Goal: Use online tool/utility: Utilize a website feature to perform a specific function

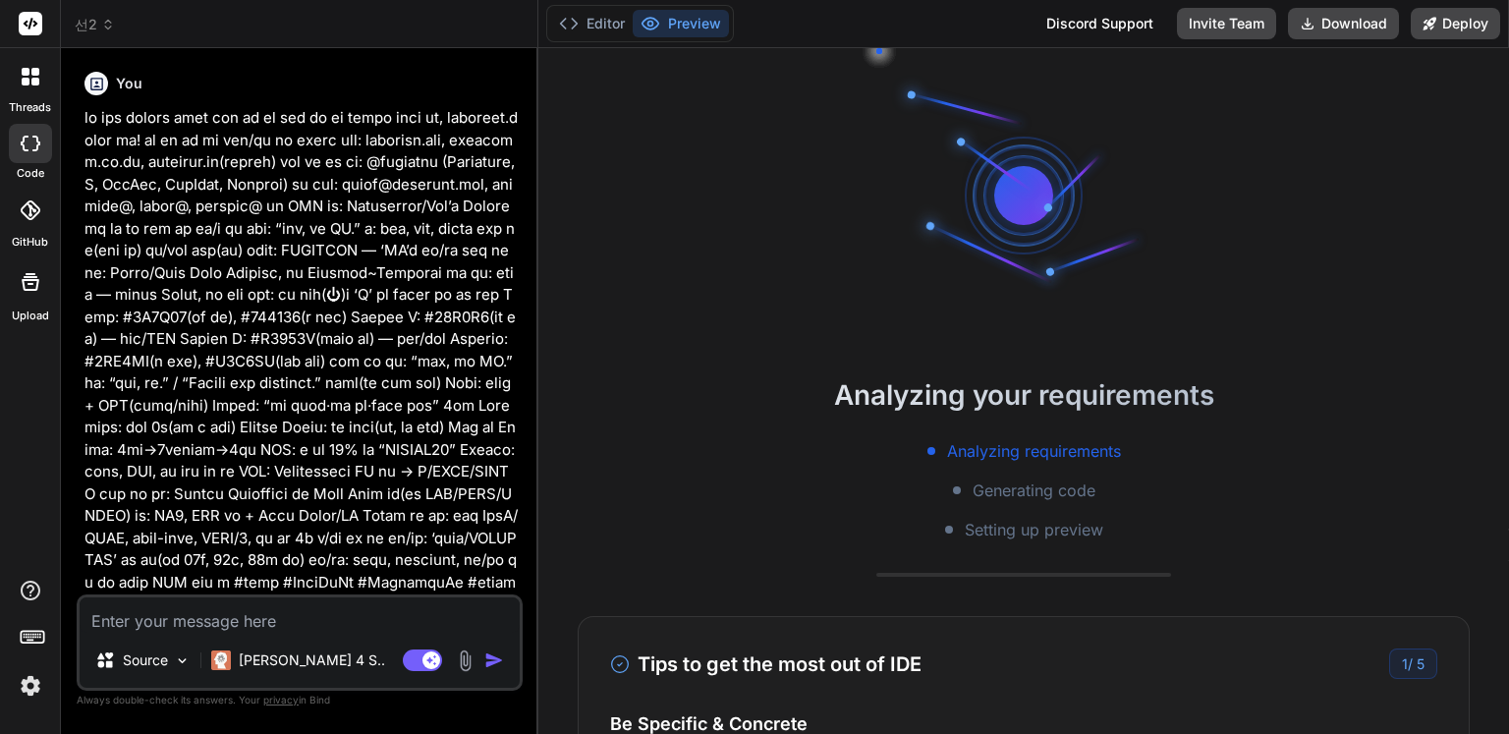
type textarea "x"
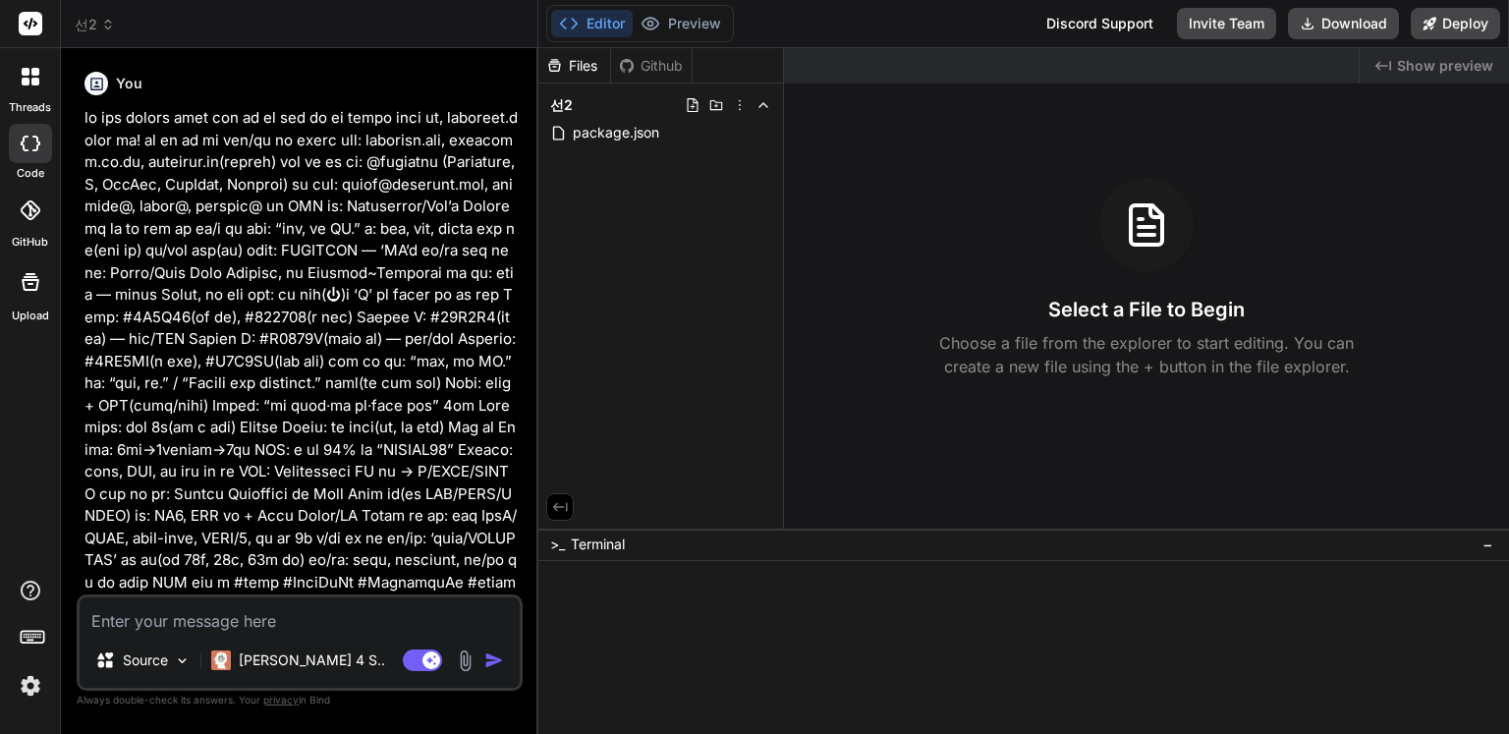
type textarea "x"
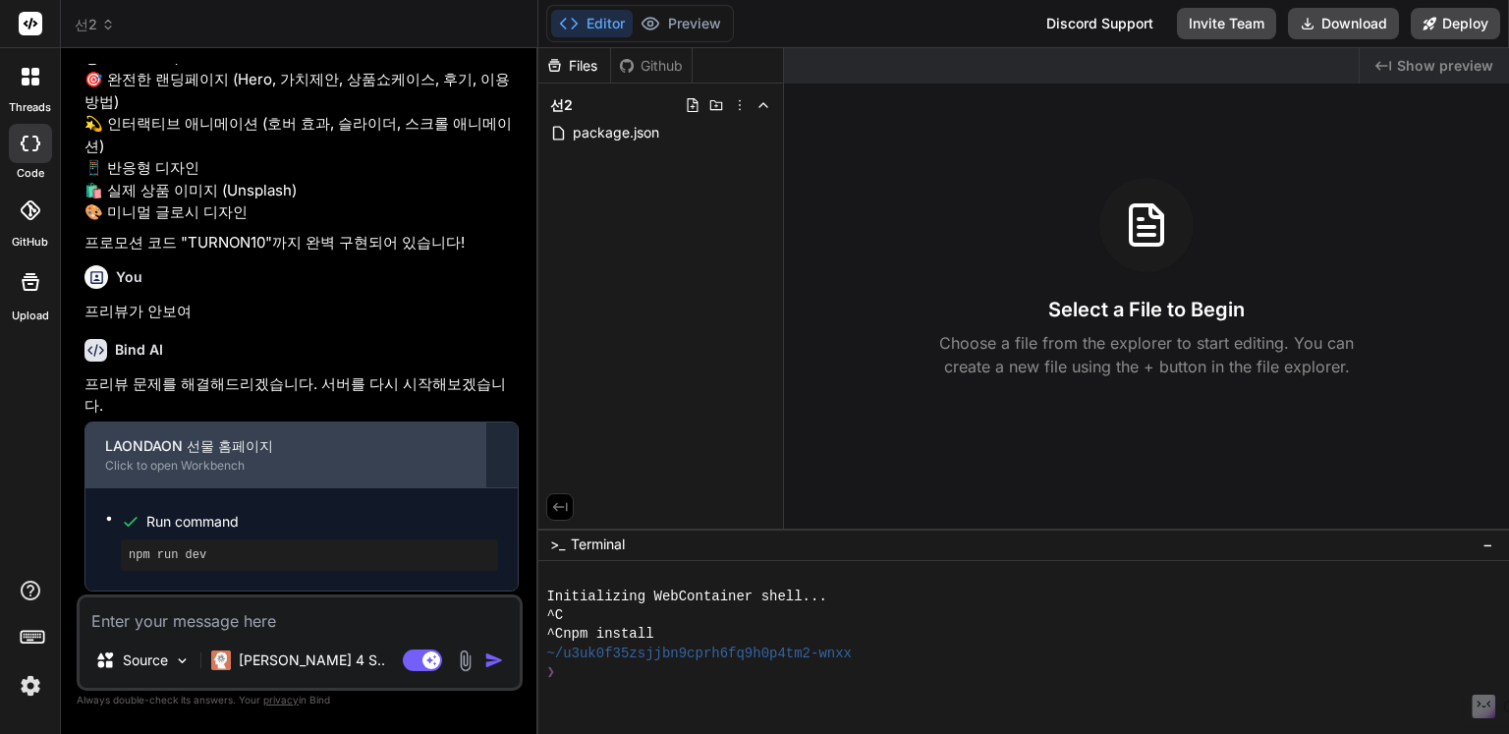
scroll to position [1531, 0]
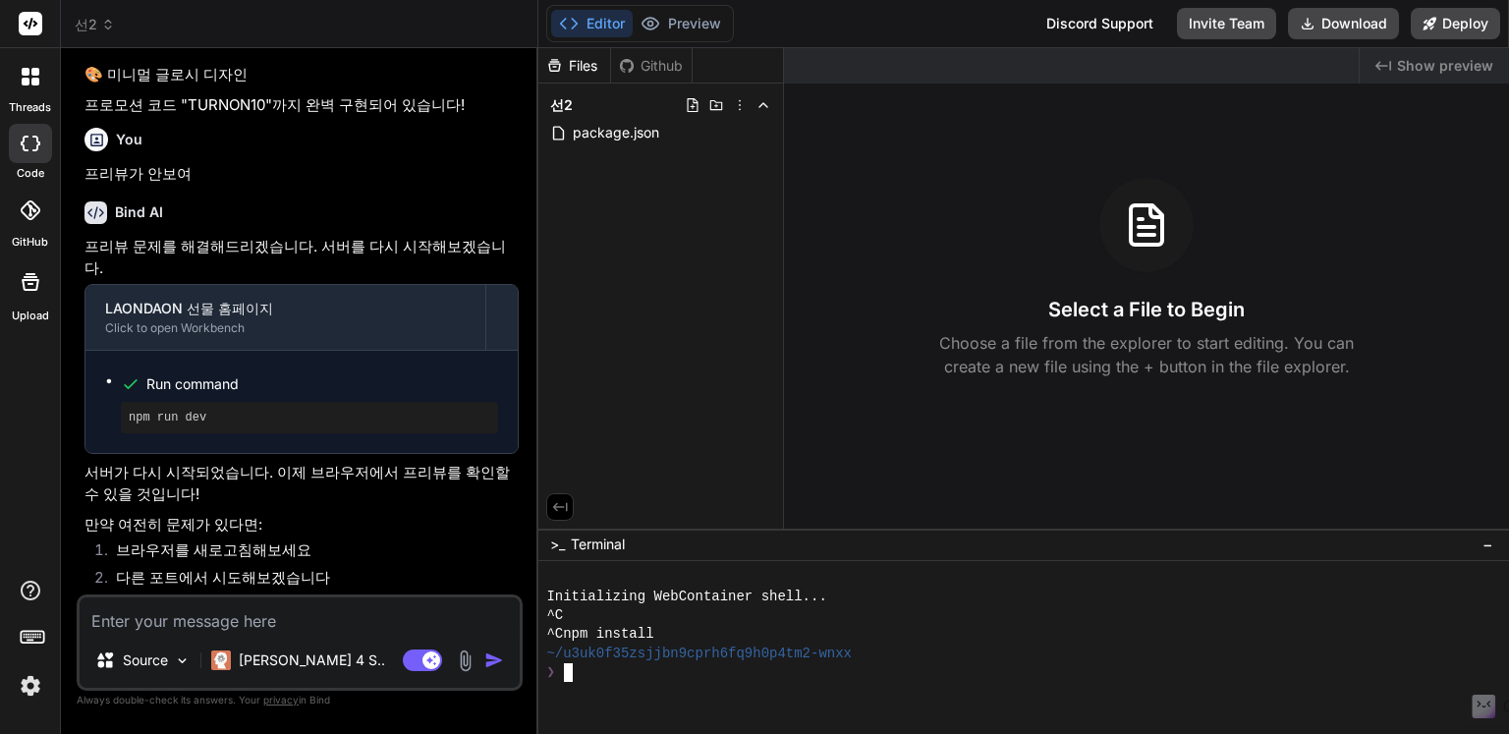
click at [348, 578] on li "다른 포트에서 시도해보겠습니다" at bounding box center [309, 581] width 418 height 28
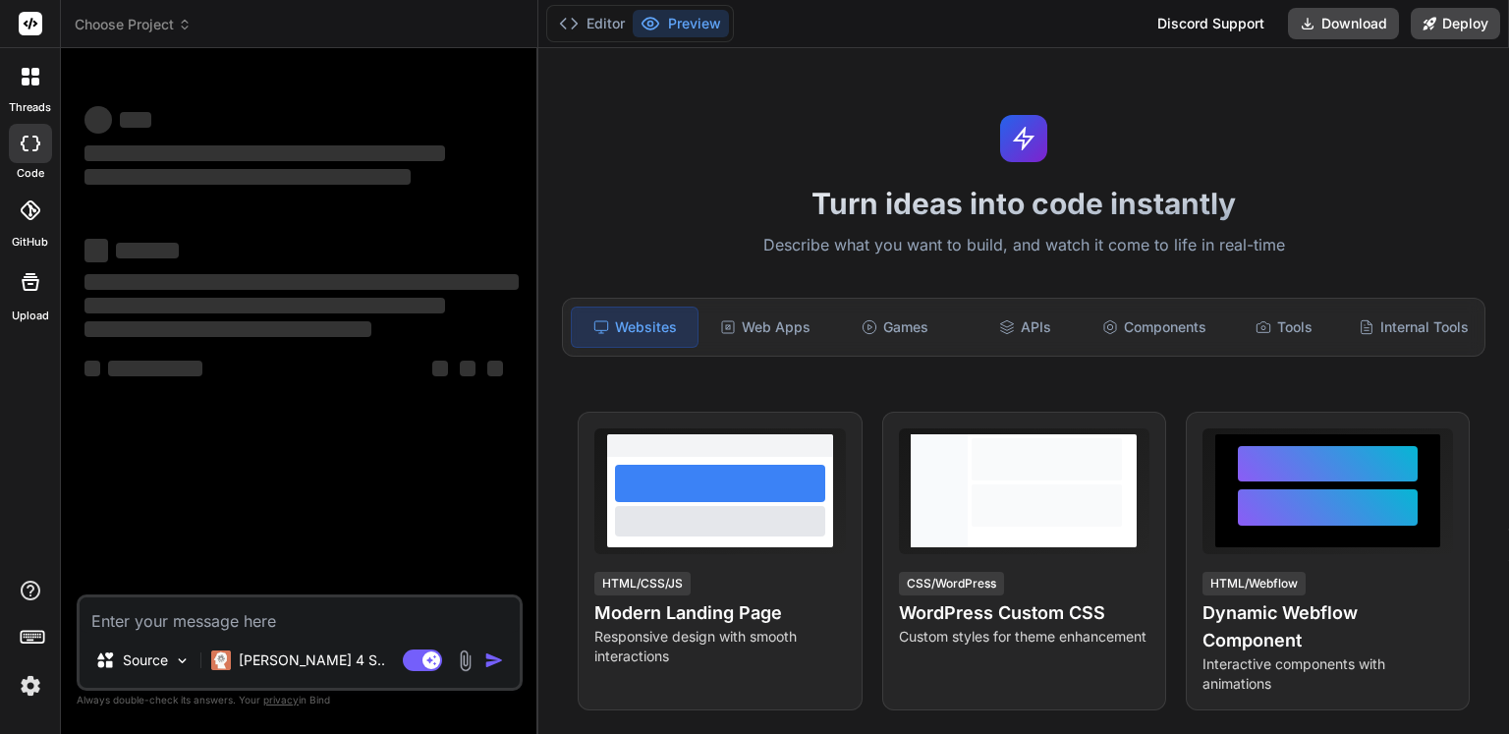
type textarea "x"
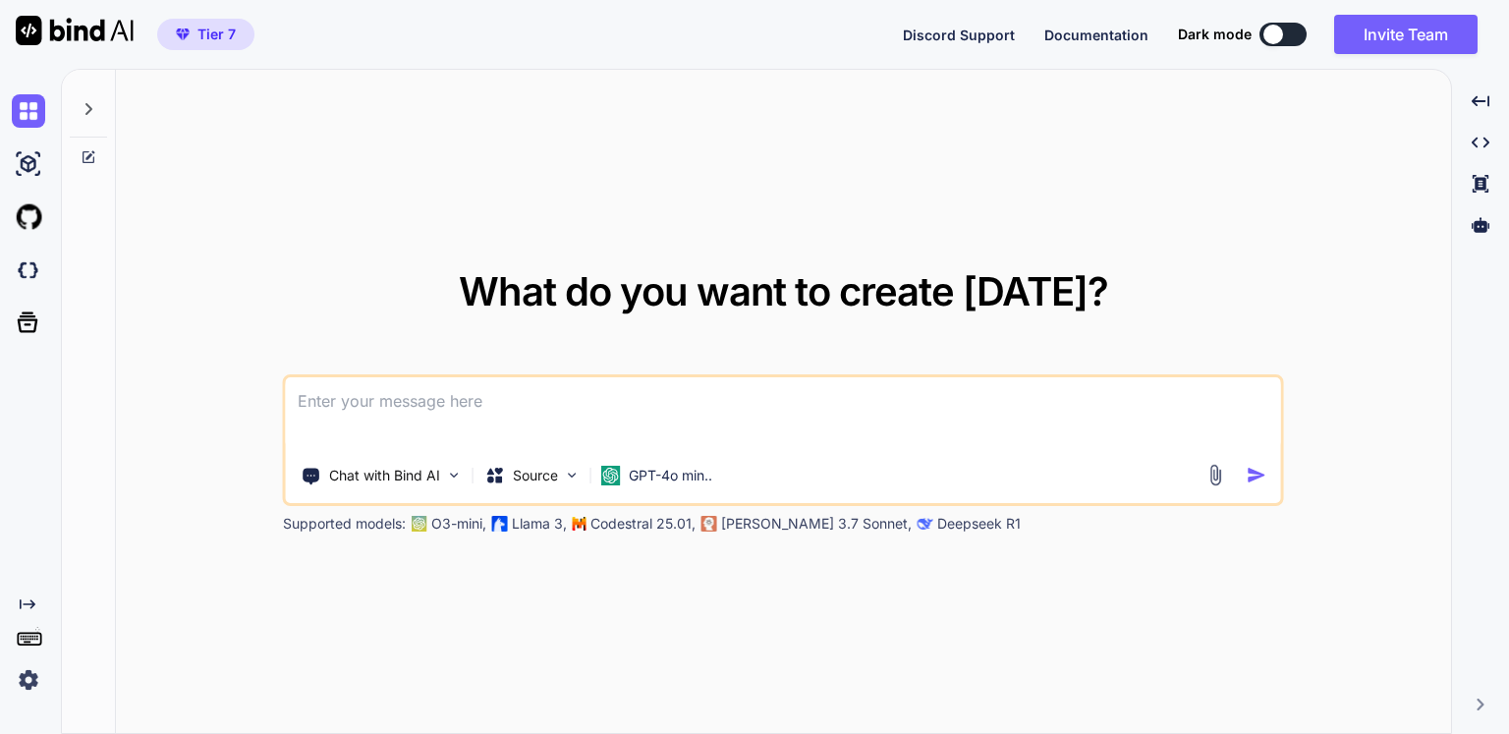
type textarea "x"
